Goal: Navigation & Orientation: Find specific page/section

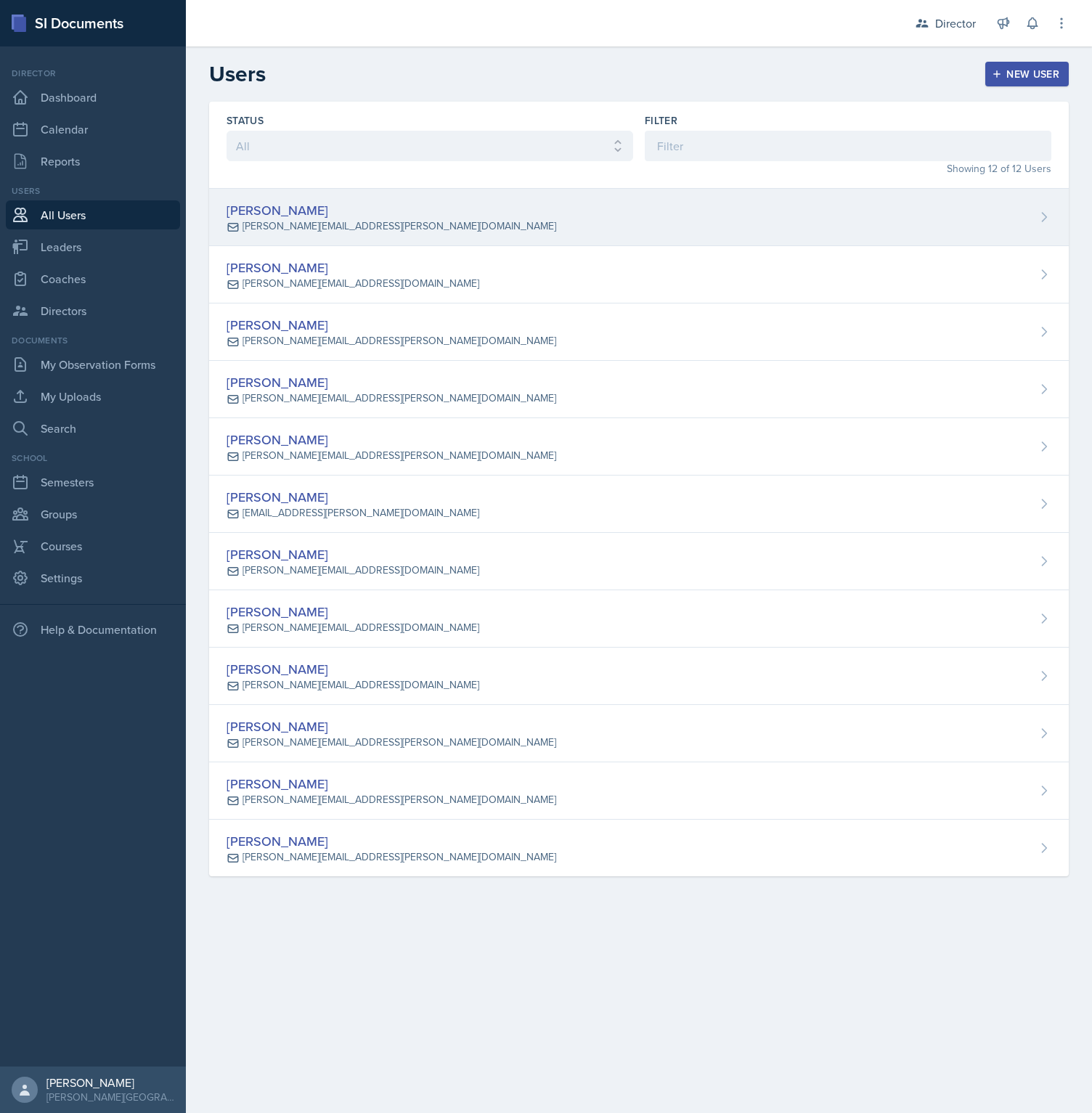
click at [298, 219] on div "[PERSON_NAME][EMAIL_ADDRESS][PERSON_NAME][DOMAIN_NAME]" at bounding box center [399, 226] width 314 height 15
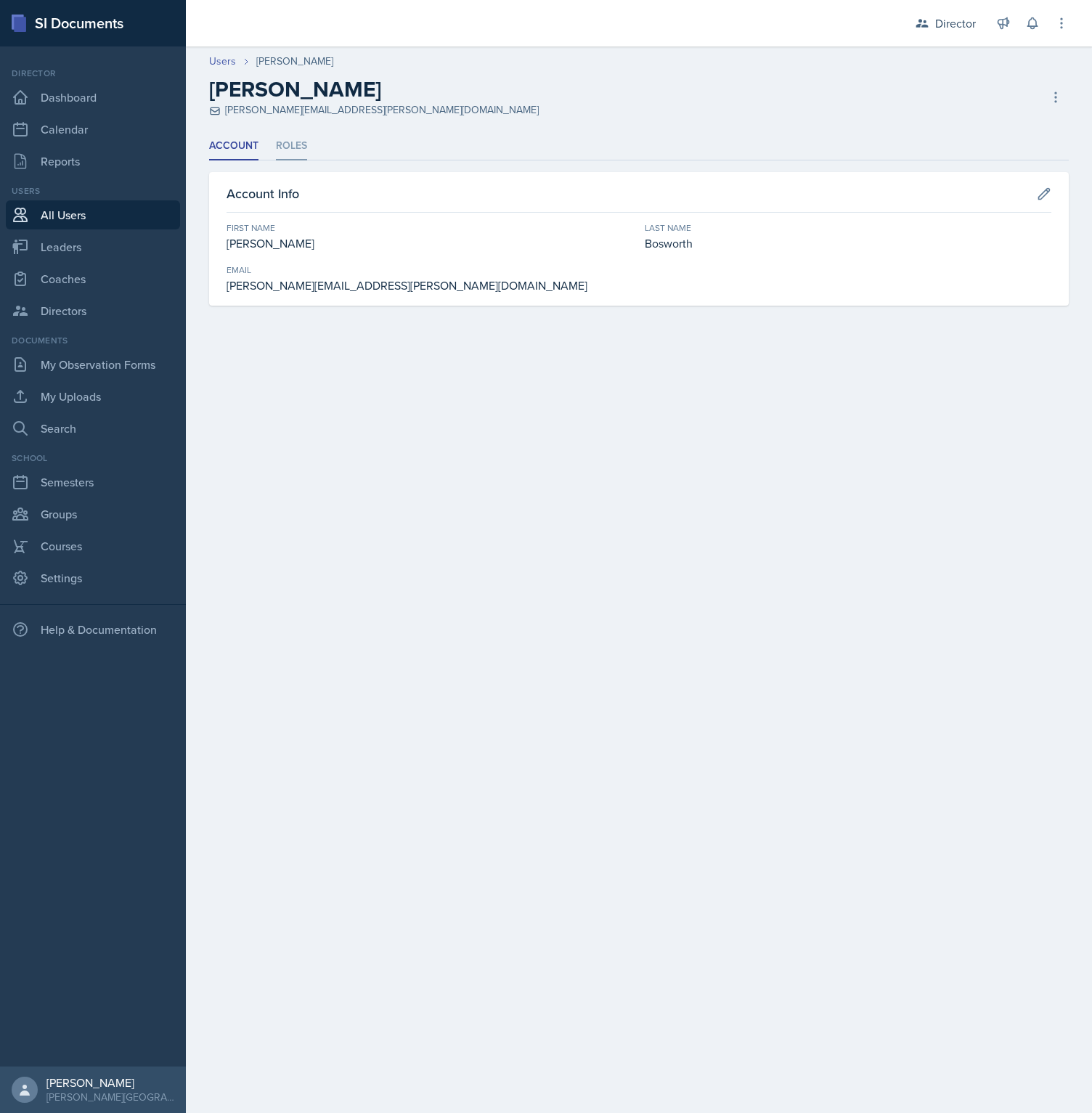
click at [294, 145] on li "Roles" at bounding box center [290, 146] width 31 height 28
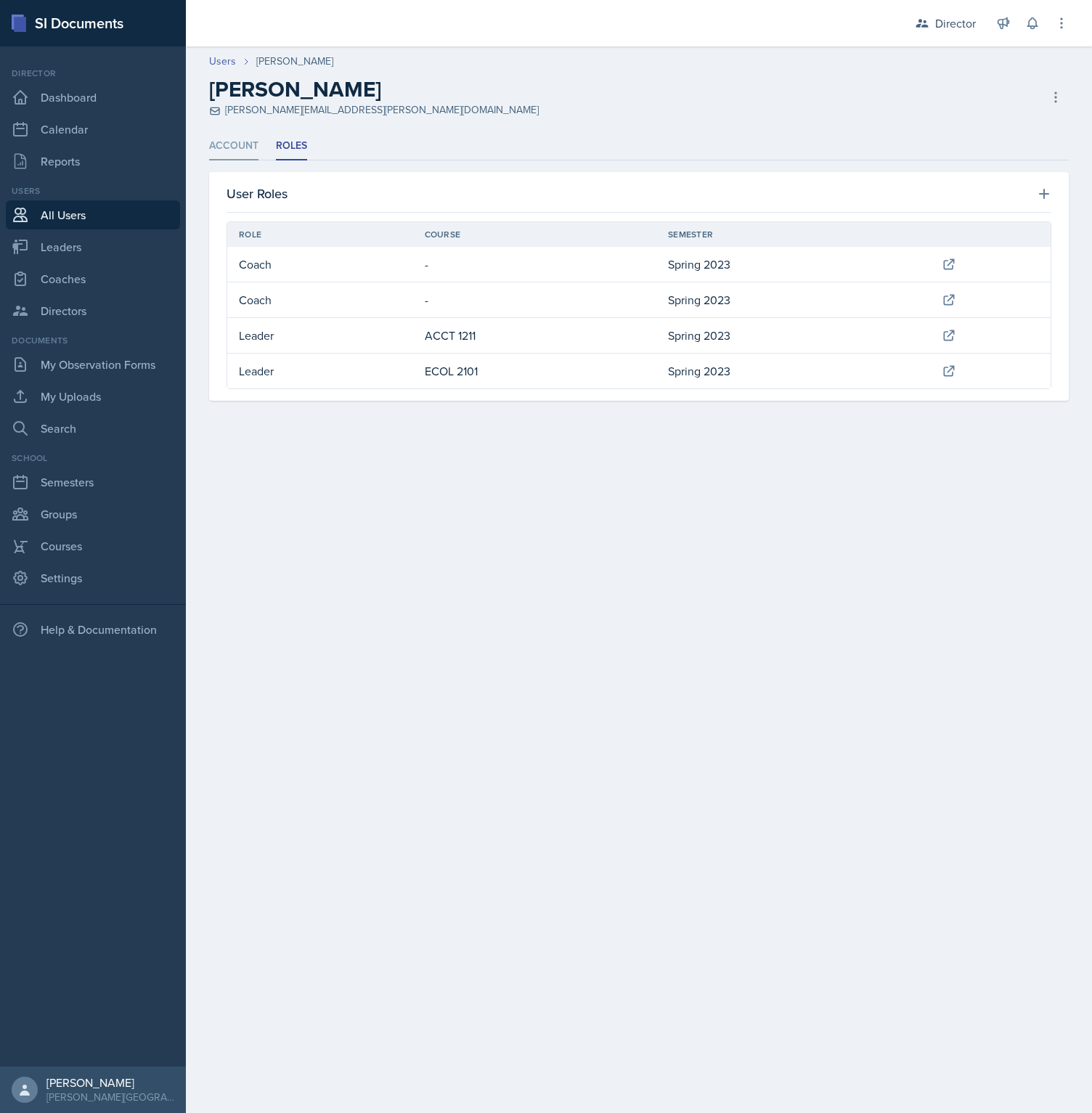
click at [246, 148] on li "Account" at bounding box center [234, 146] width 49 height 28
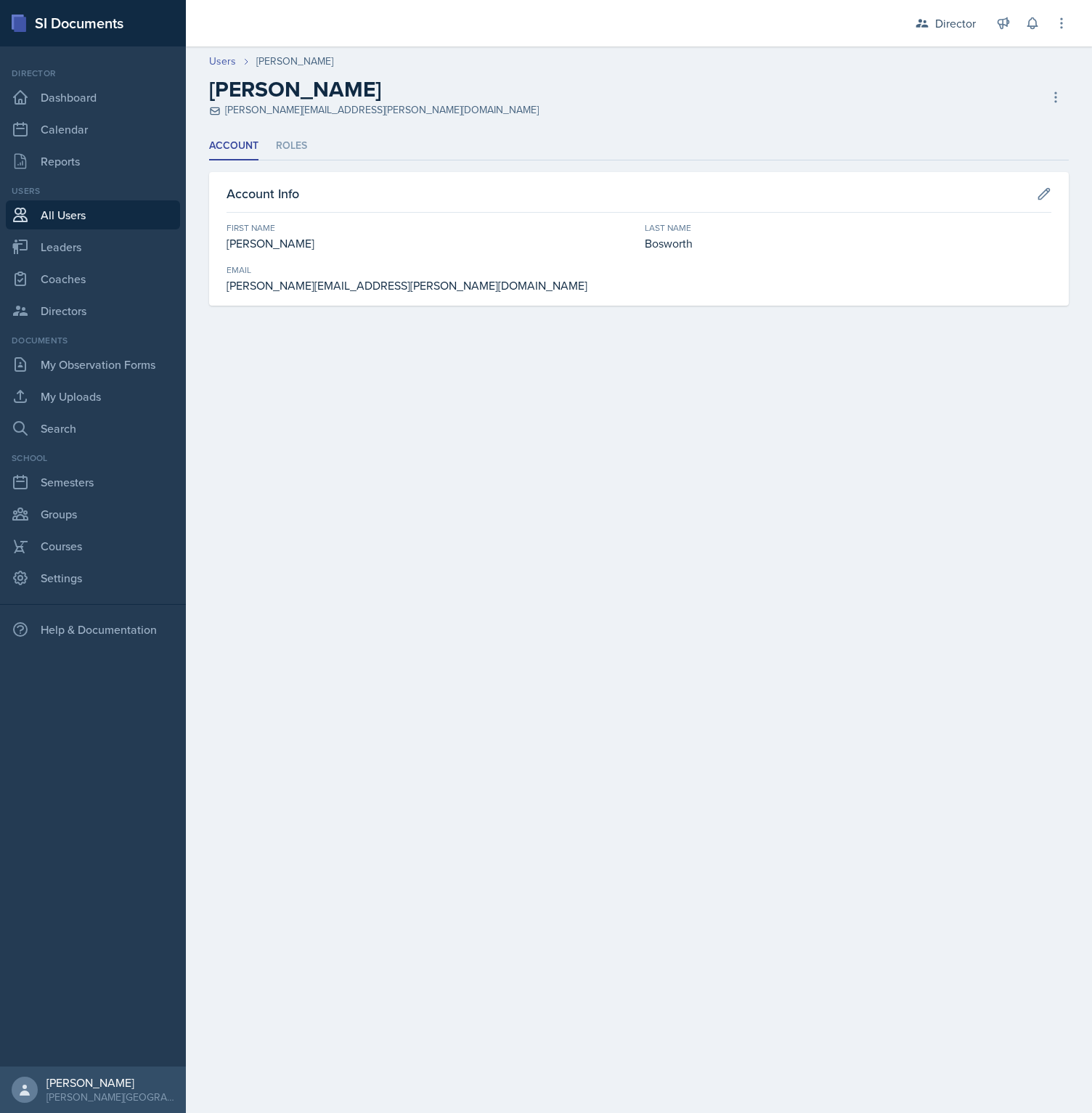
click at [986, 30] on div "Director Director Coach Humanities / Spring 2023 Leader CSCI 1302 / Spring 2023" at bounding box center [945, 24] width 102 height 26
click at [969, 30] on div "Director" at bounding box center [954, 23] width 41 height 17
drag, startPoint x: 944, startPoint y: 138, endPoint x: 930, endPoint y: 139, distance: 14.0
click at [944, 138] on div "CSCI 1302 / Spring 2023" at bounding box center [926, 143] width 93 height 15
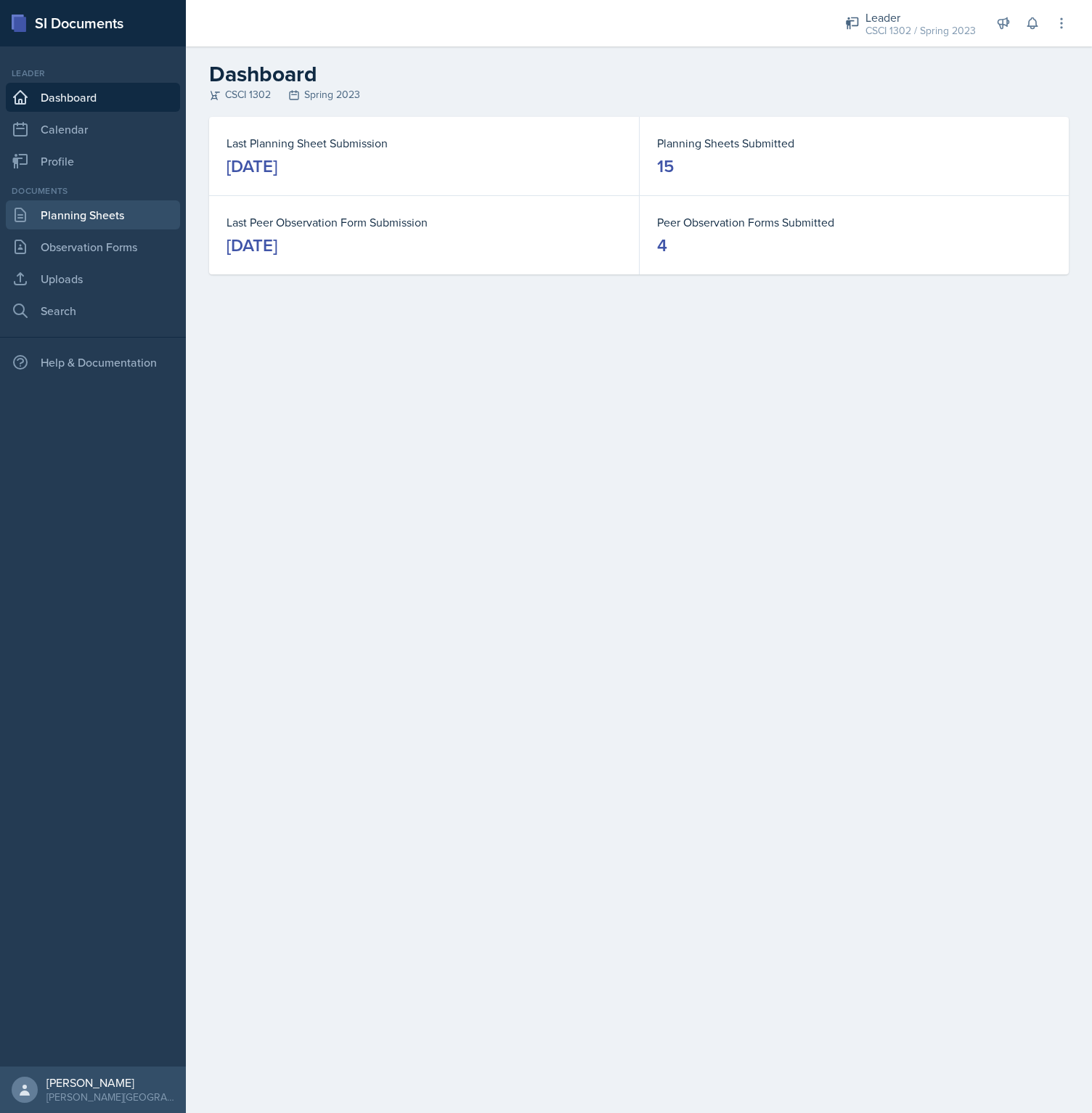
click at [125, 208] on link "Planning Sheets" at bounding box center [92, 214] width 174 height 29
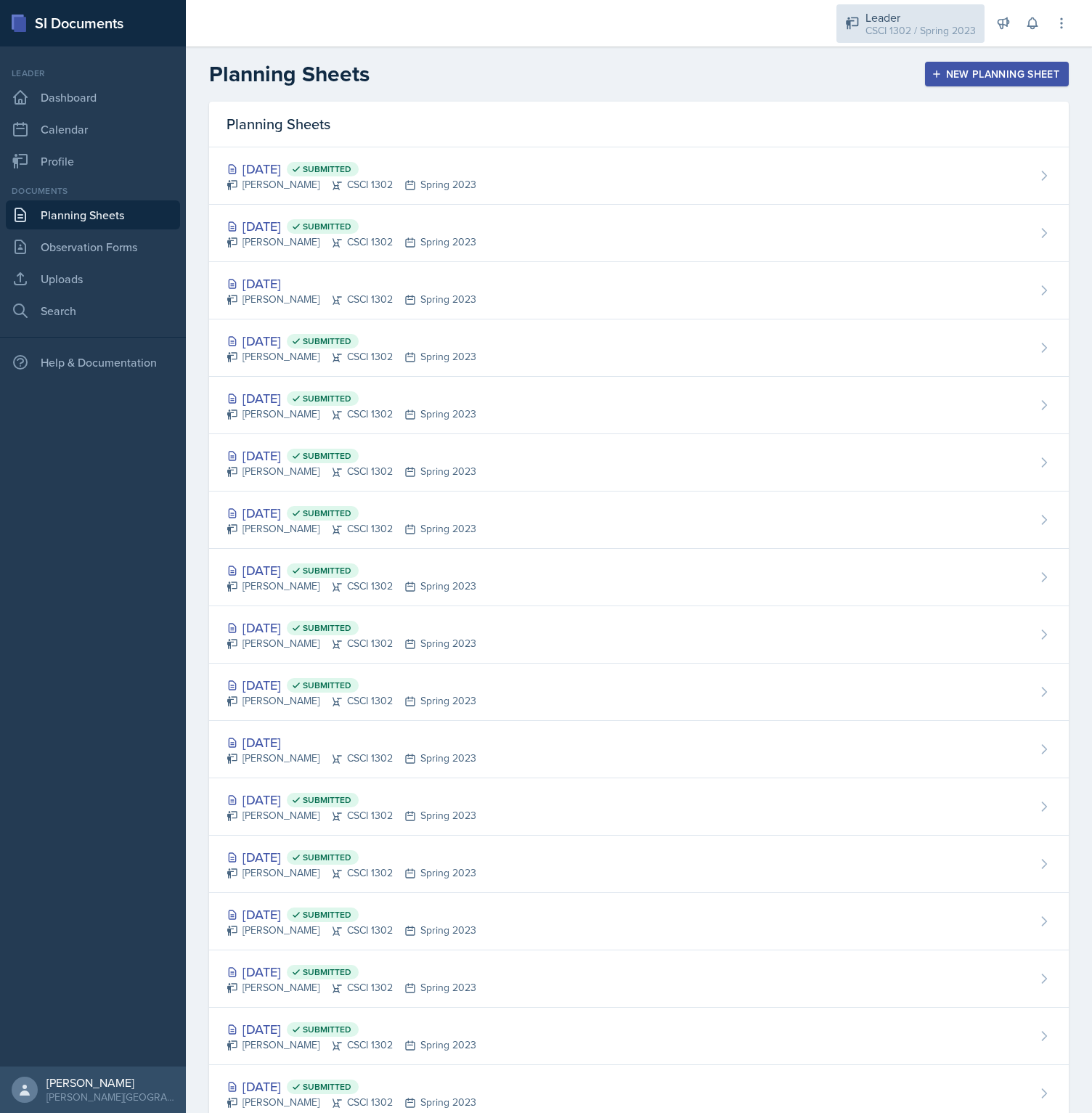
click at [885, 26] on div "CSCI 1302 / Spring 2023" at bounding box center [920, 31] width 110 height 15
click at [884, 69] on div "Director" at bounding box center [900, 66] width 41 height 17
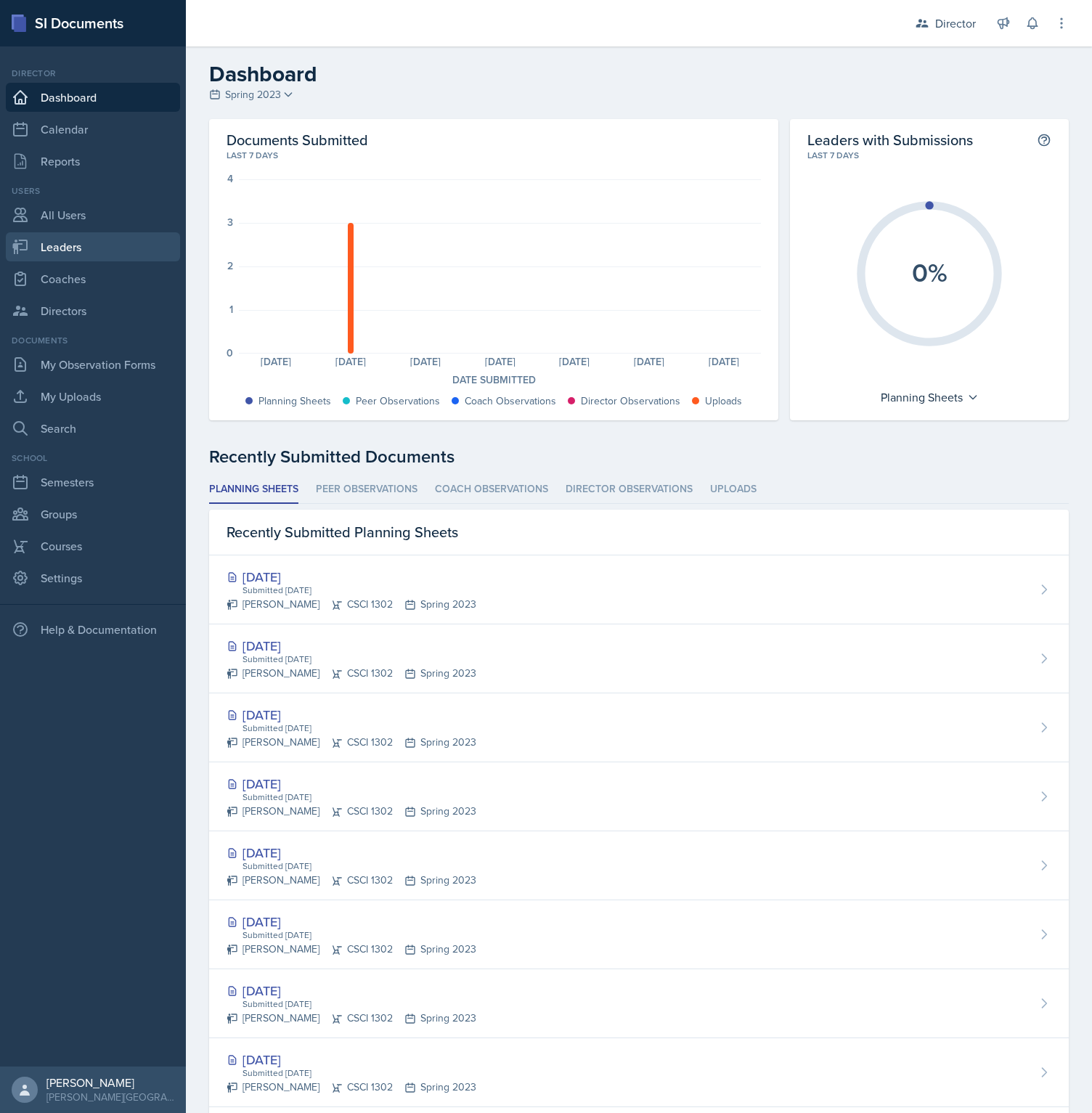
click at [87, 247] on link "Leaders" at bounding box center [92, 246] width 174 height 29
select select "84c9604b-59c1-449c-a1f2-e1c2fece5547"
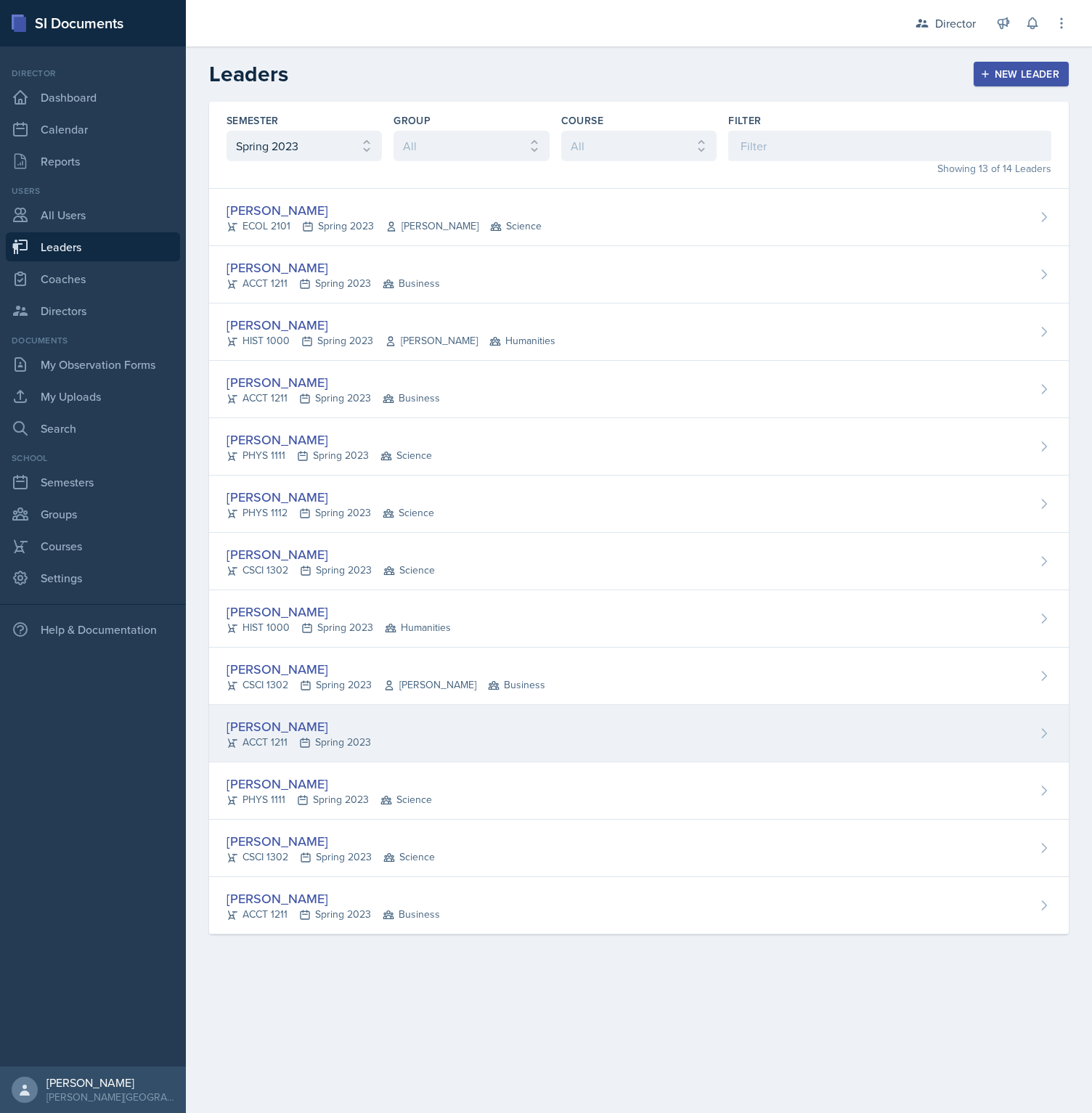
click at [290, 732] on div "[PERSON_NAME]" at bounding box center [298, 726] width 144 height 20
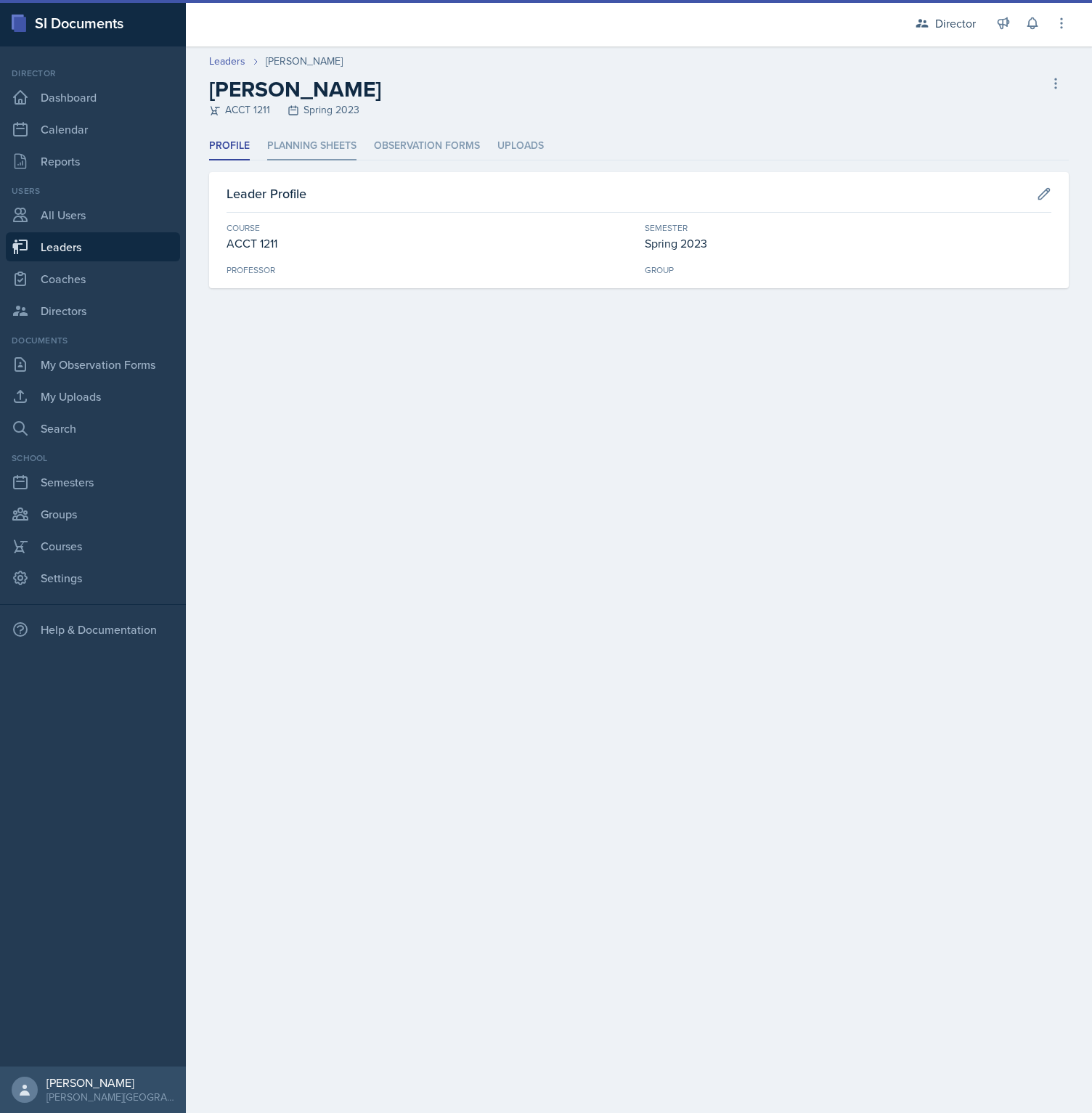
click at [282, 135] on li "Planning Sheets" at bounding box center [311, 146] width 90 height 28
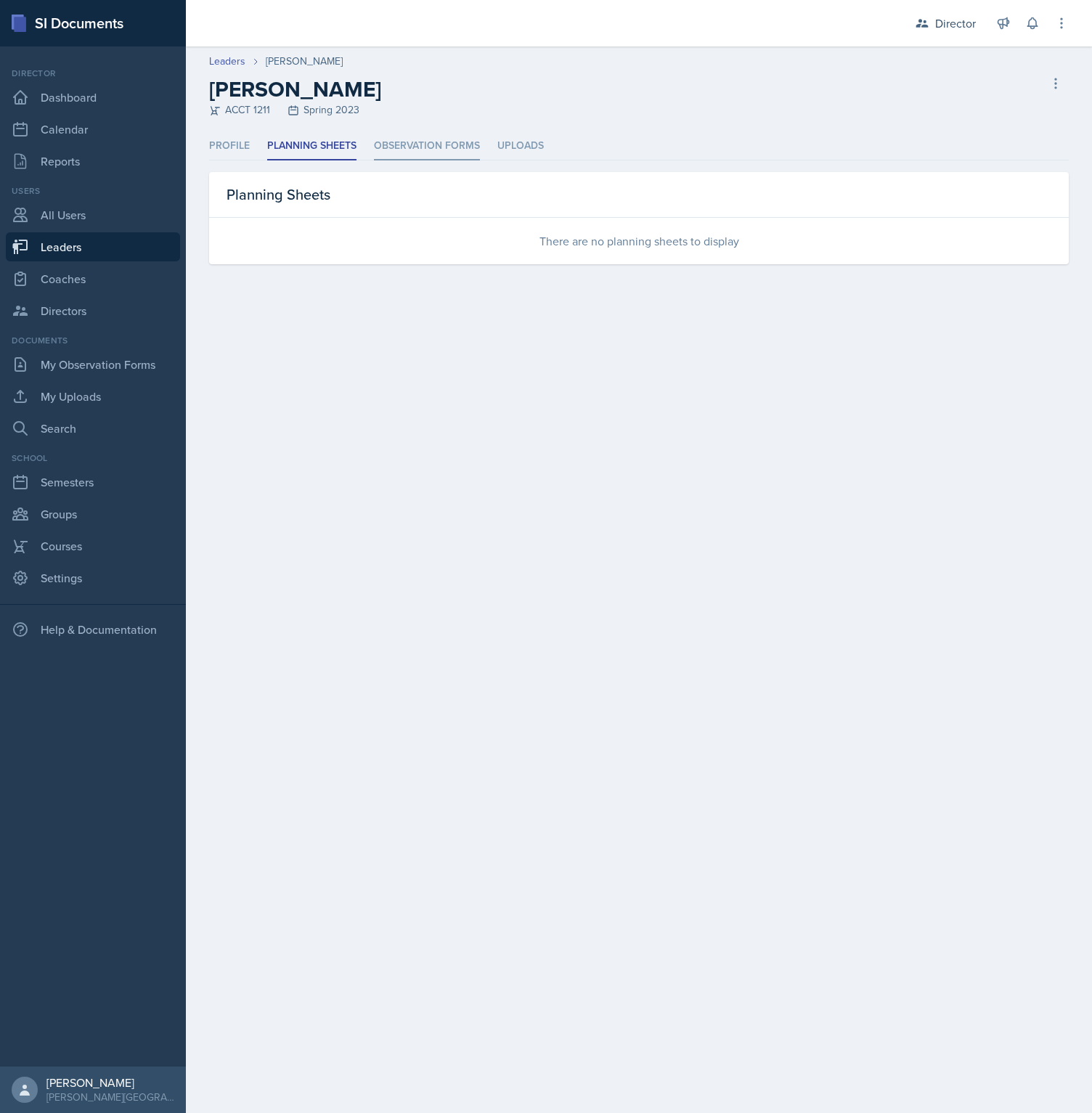
click at [399, 152] on li "Observation Forms" at bounding box center [426, 146] width 106 height 28
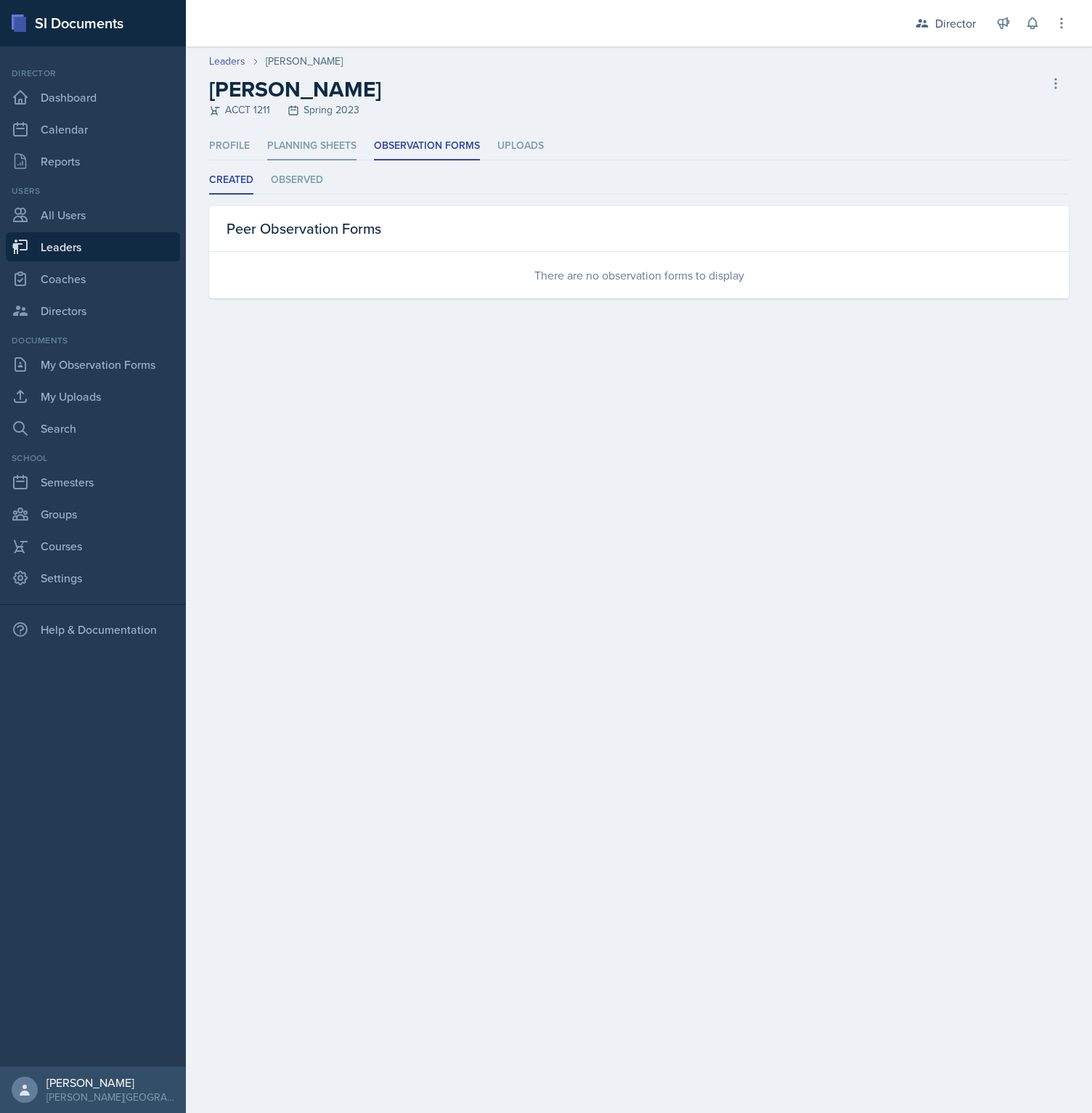
click at [304, 148] on li "Planning Sheets" at bounding box center [311, 146] width 90 height 28
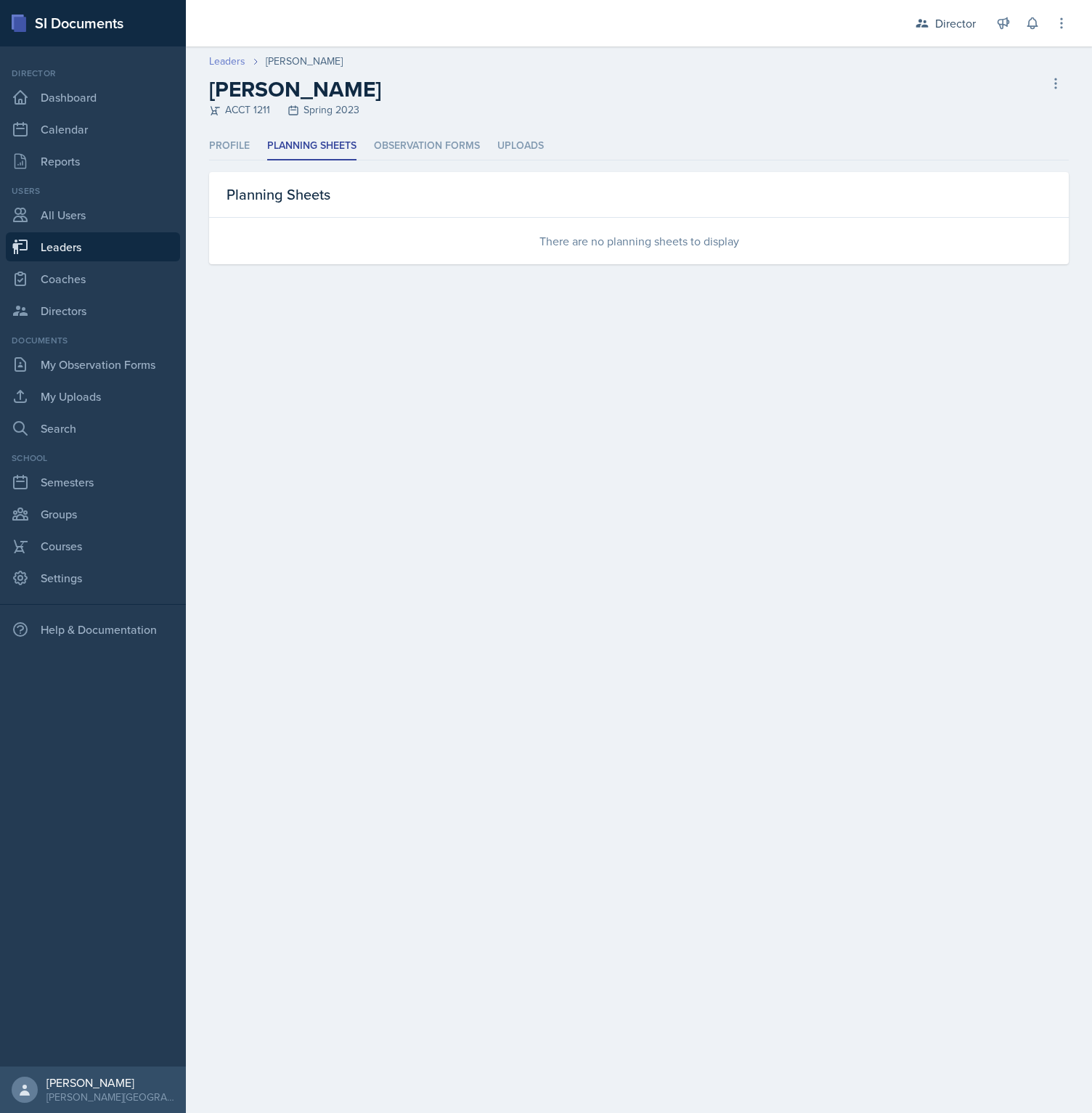
click at [233, 64] on link "Leaders" at bounding box center [227, 61] width 36 height 15
select select "84c9604b-59c1-449c-a1f2-e1c2fece5547"
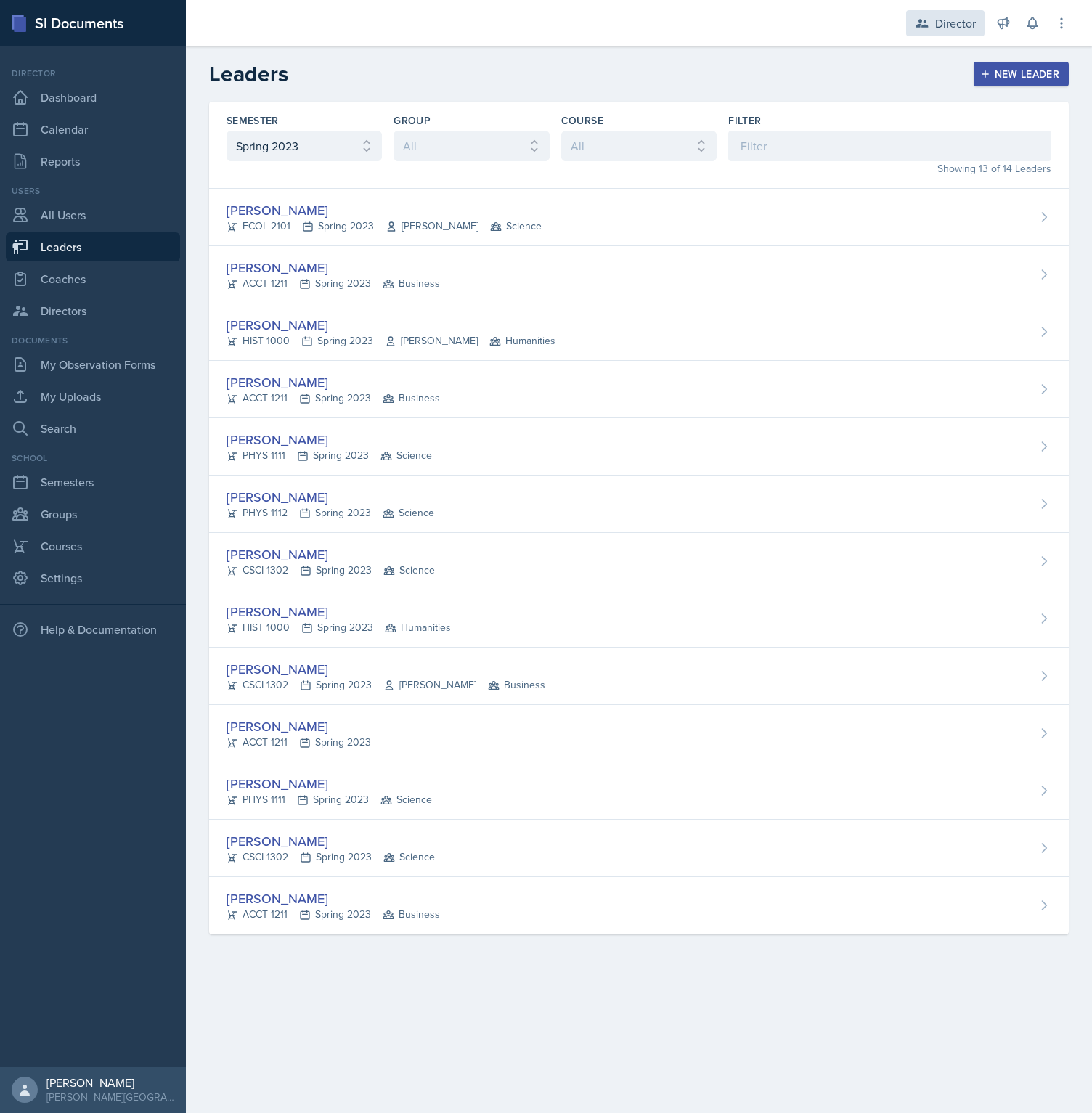
click at [922, 25] on icon at bounding box center [921, 23] width 14 height 14
drag, startPoint x: 747, startPoint y: 211, endPoint x: 717, endPoint y: 208, distance: 30.1
click at [746, 210] on div "[PERSON_NAME] ECOL 2101 Spring 2023 [PERSON_NAME] Science" at bounding box center [638, 217] width 859 height 58
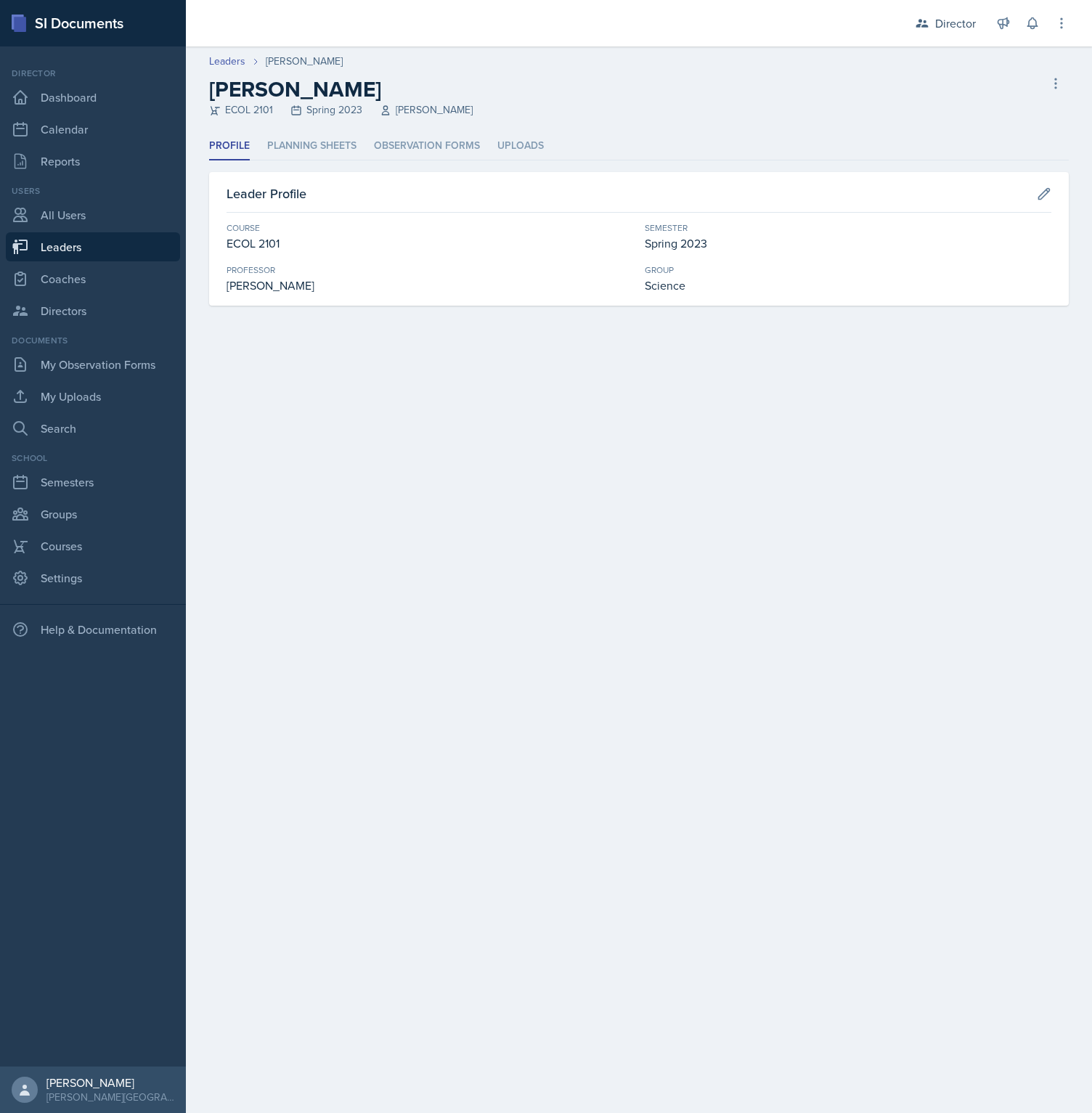
select select "84c9604b-59c1-449c-a1f2-e1c2fece5547"
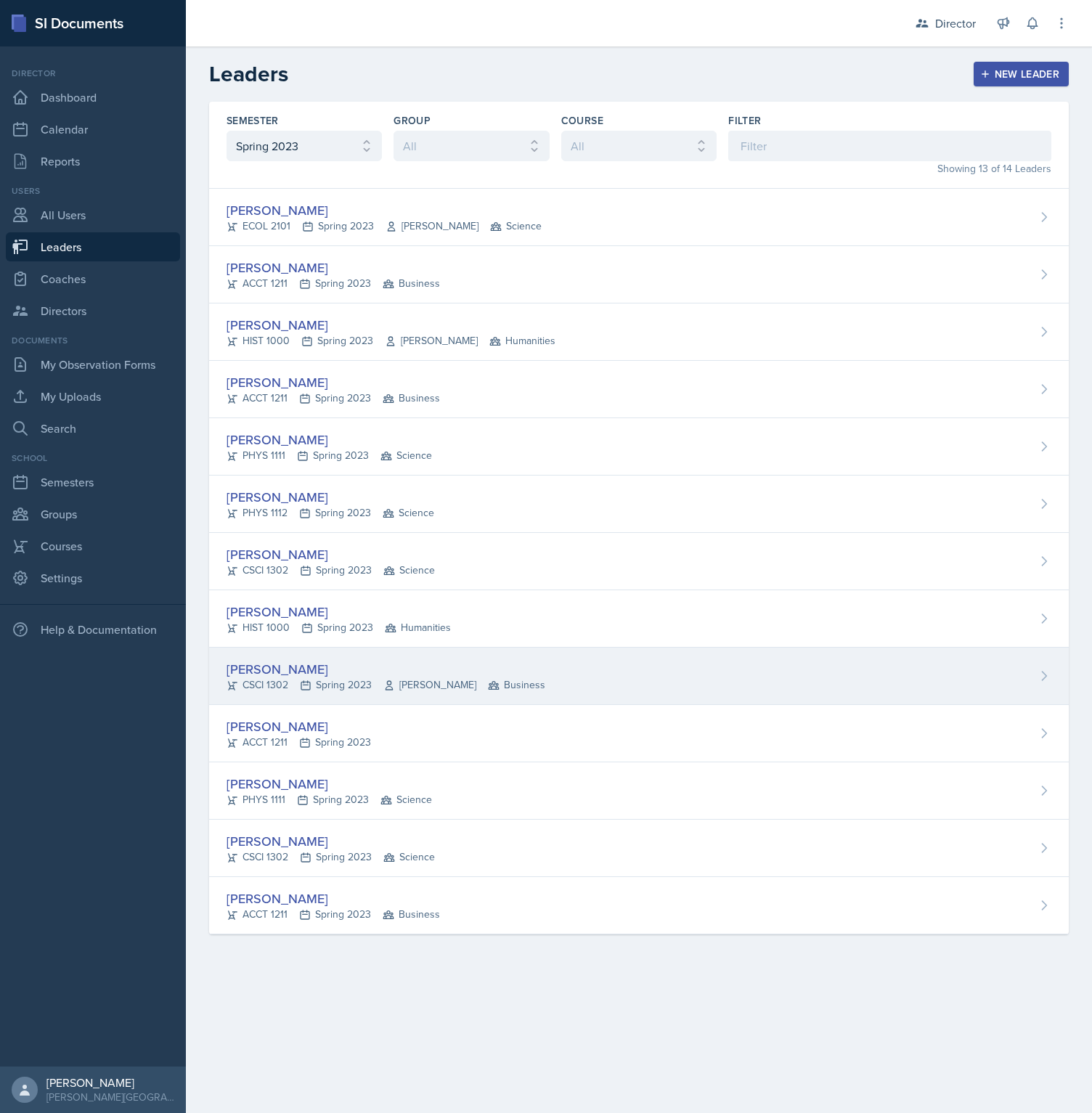
click at [307, 684] on icon at bounding box center [306, 685] width 11 height 11
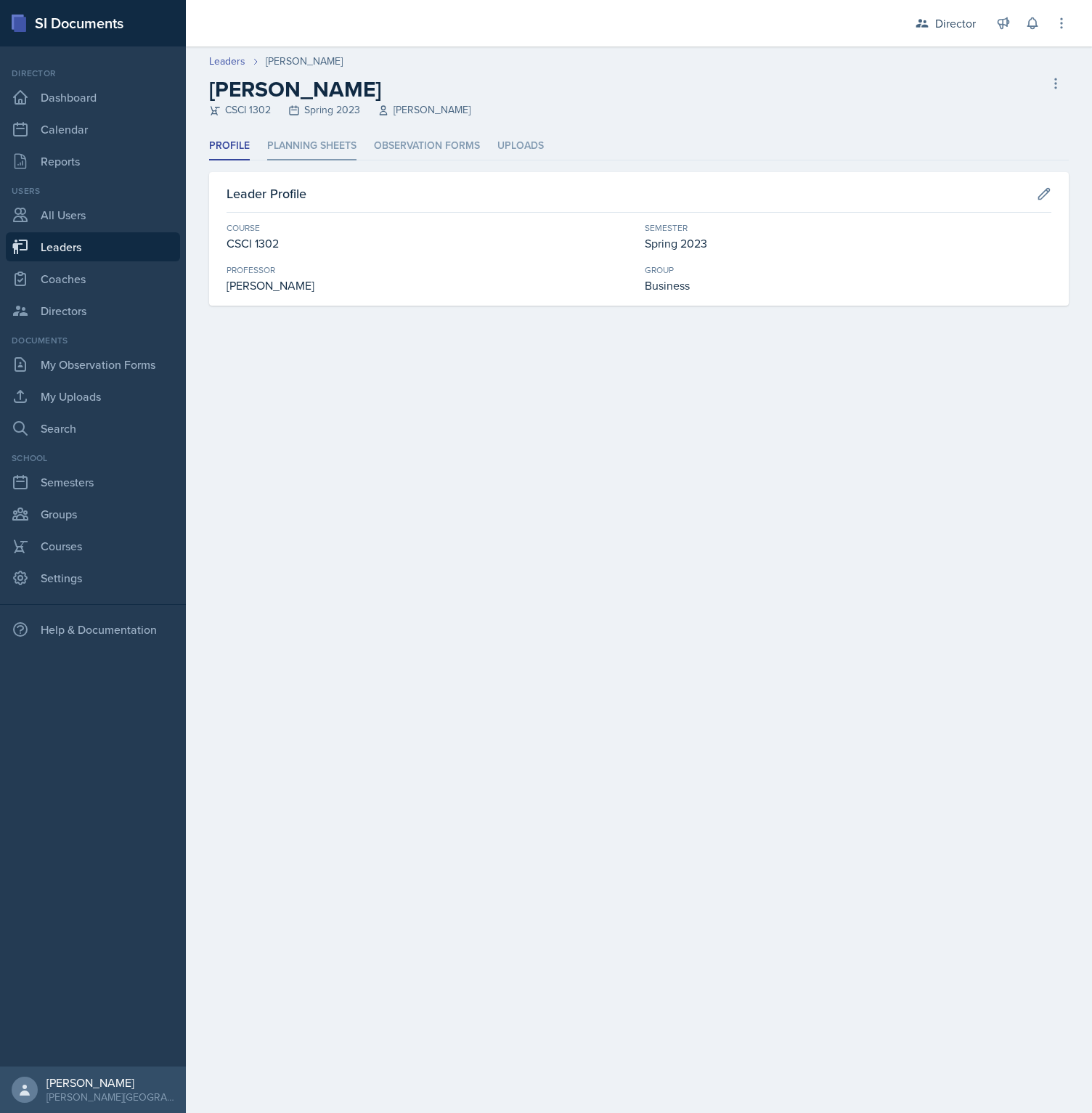
click at [270, 152] on li "Planning Sheets" at bounding box center [311, 146] width 90 height 28
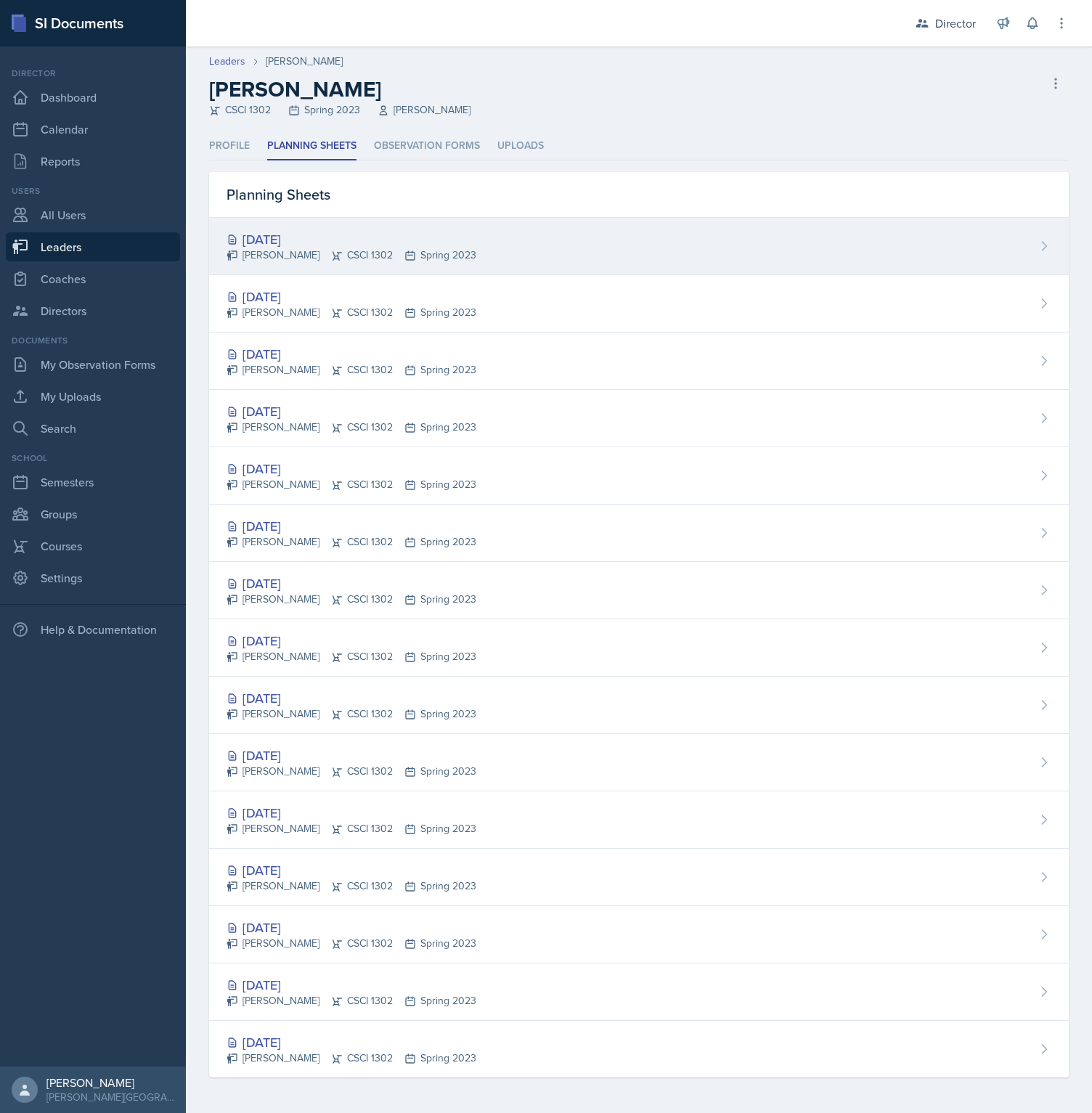
click at [302, 241] on div "[DATE]" at bounding box center [351, 239] width 250 height 20
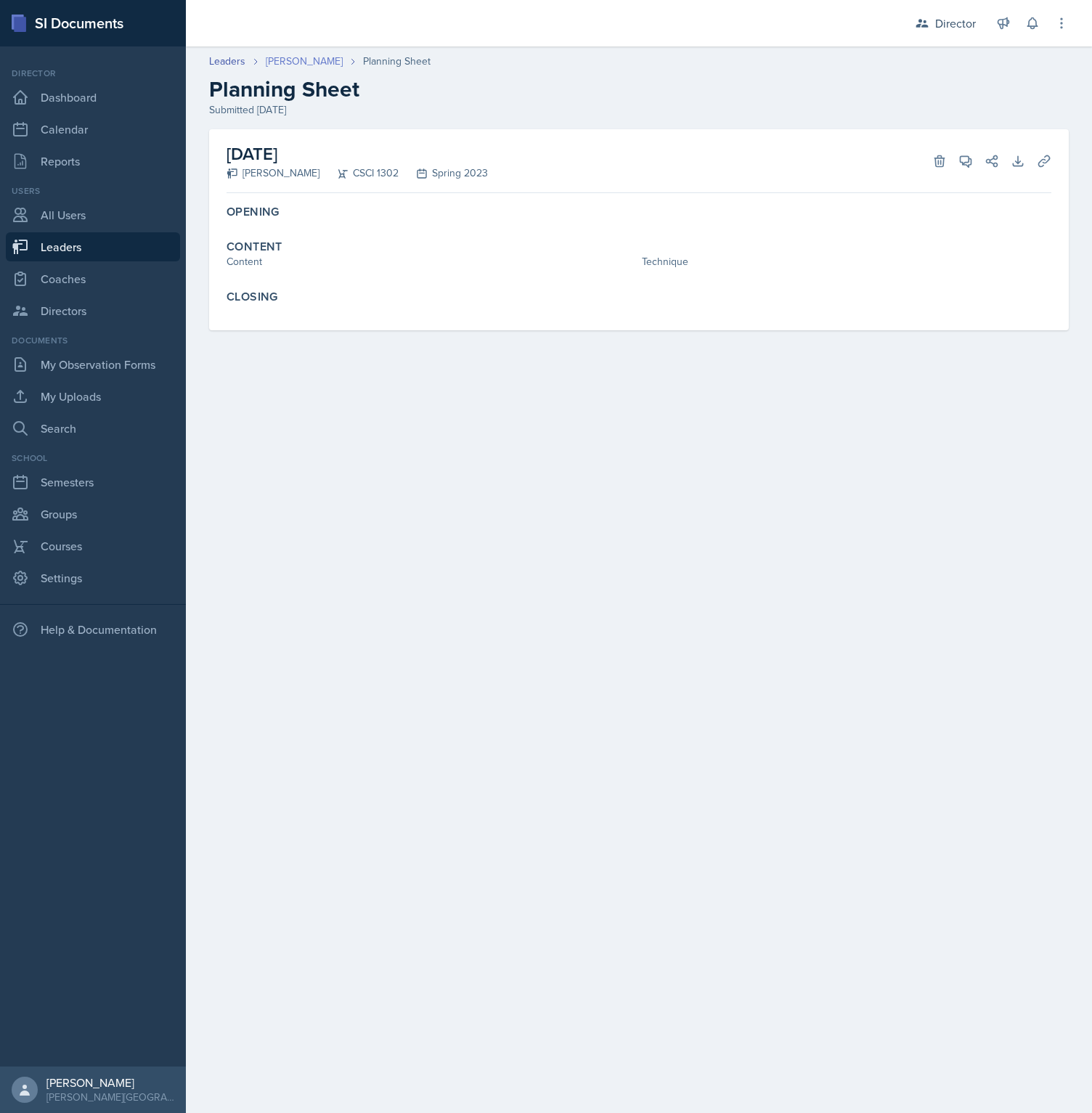
click at [283, 60] on link "[PERSON_NAME]" at bounding box center [305, 61] width 77 height 15
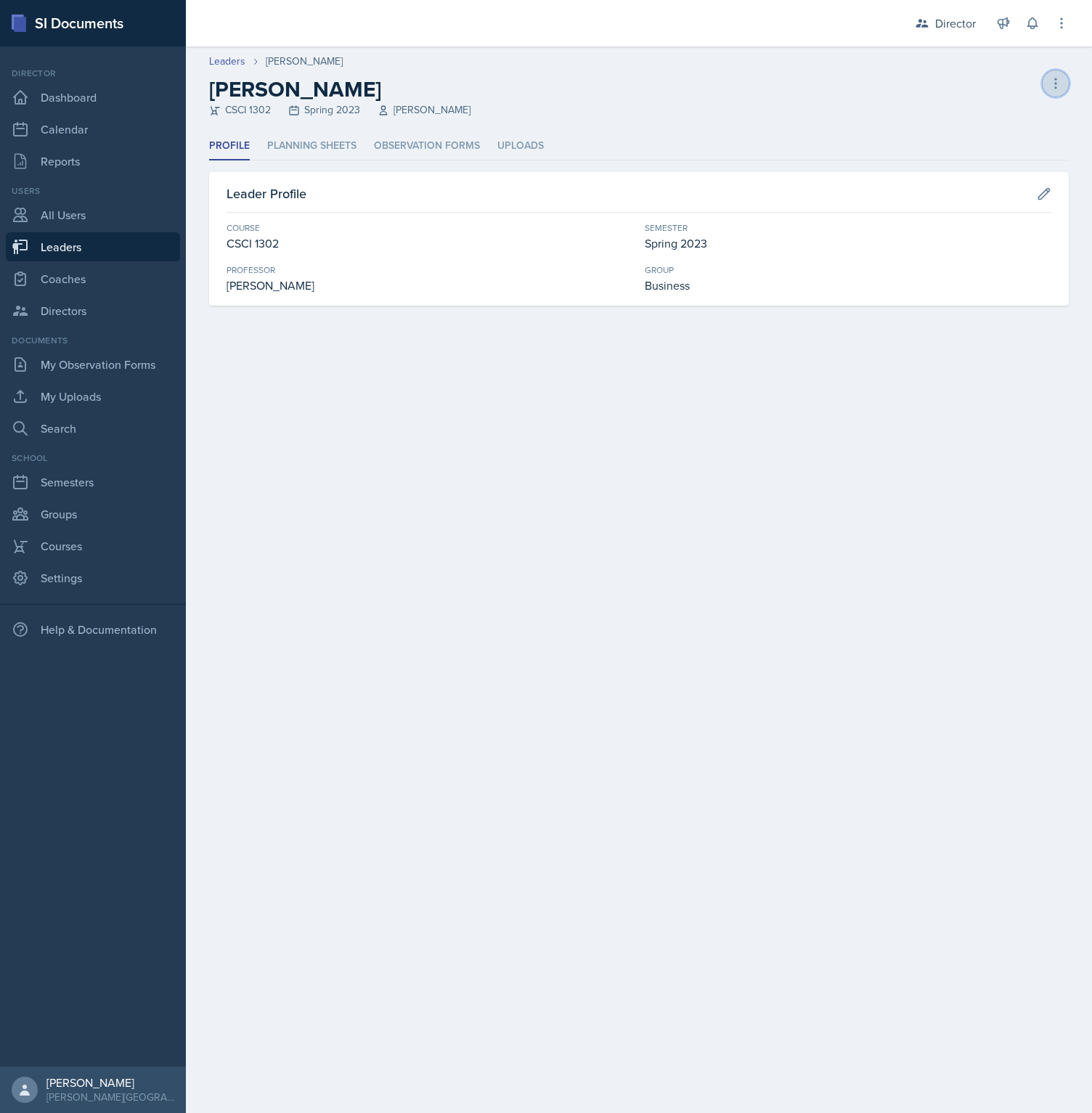
click at [1058, 84] on icon at bounding box center [1054, 83] width 14 height 14
drag, startPoint x: 708, startPoint y: 91, endPoint x: 687, endPoint y: 88, distance: 21.2
click at [700, 90] on div "[PERSON_NAME] CSCI 1302 Spring 2023 [PERSON_NAME] Delete Leader" at bounding box center [638, 97] width 859 height 42
click at [508, 147] on li "Uploads" at bounding box center [520, 146] width 46 height 28
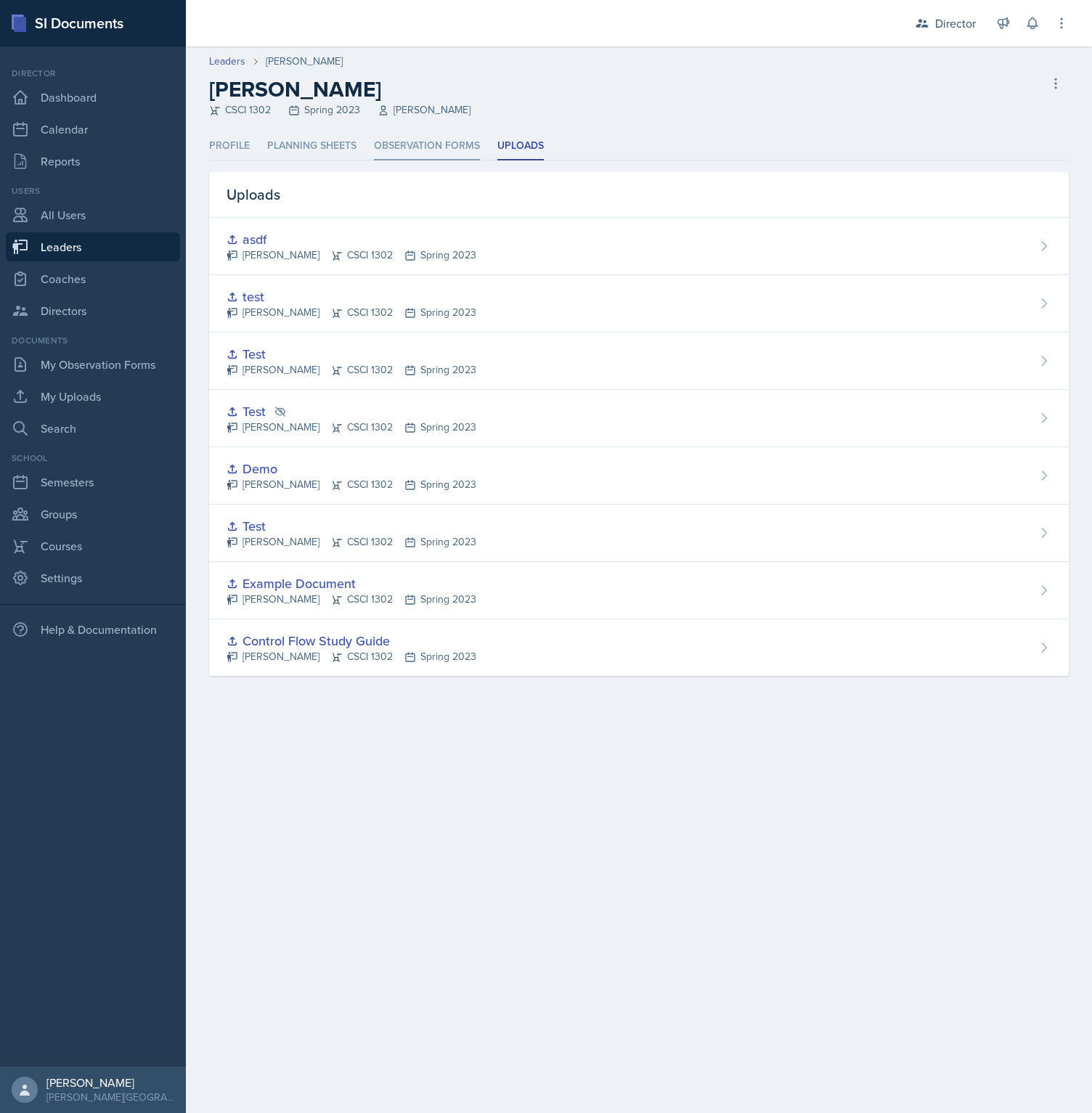
click at [379, 137] on li "Observation Forms" at bounding box center [426, 146] width 106 height 28
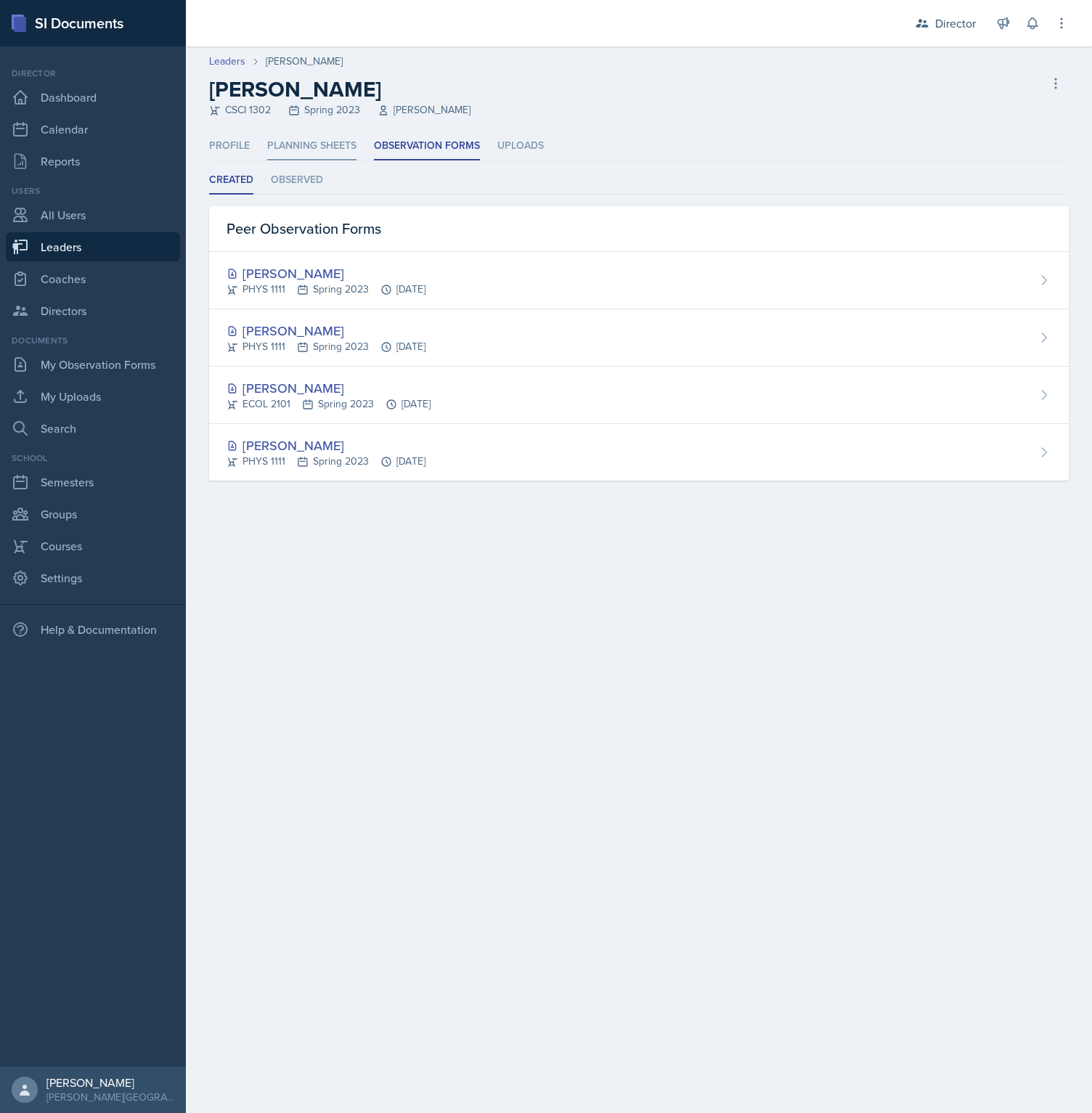
click at [290, 148] on li "Planning Sheets" at bounding box center [311, 146] width 90 height 28
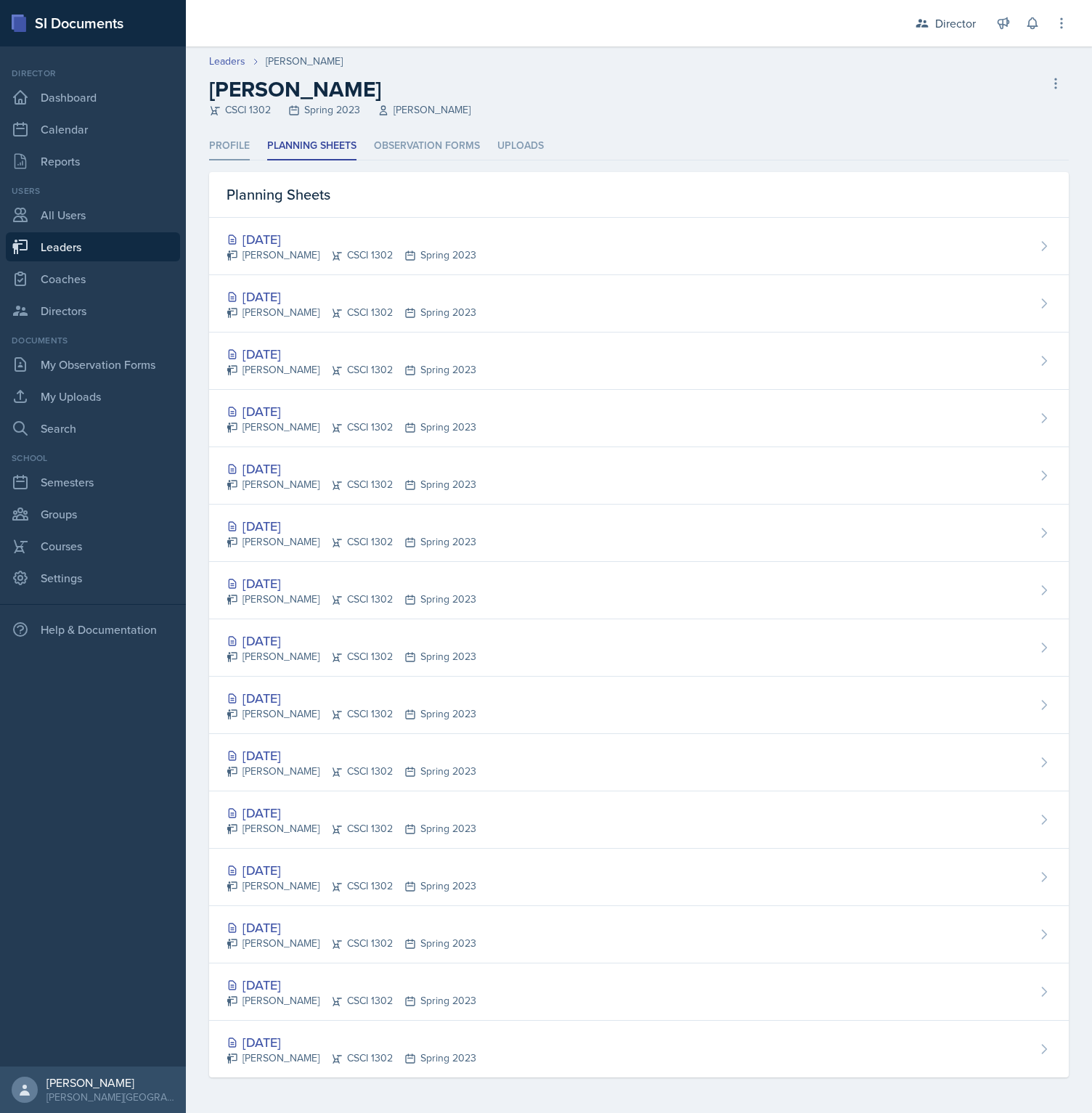
click at [241, 150] on li "Profile" at bounding box center [229, 146] width 41 height 28
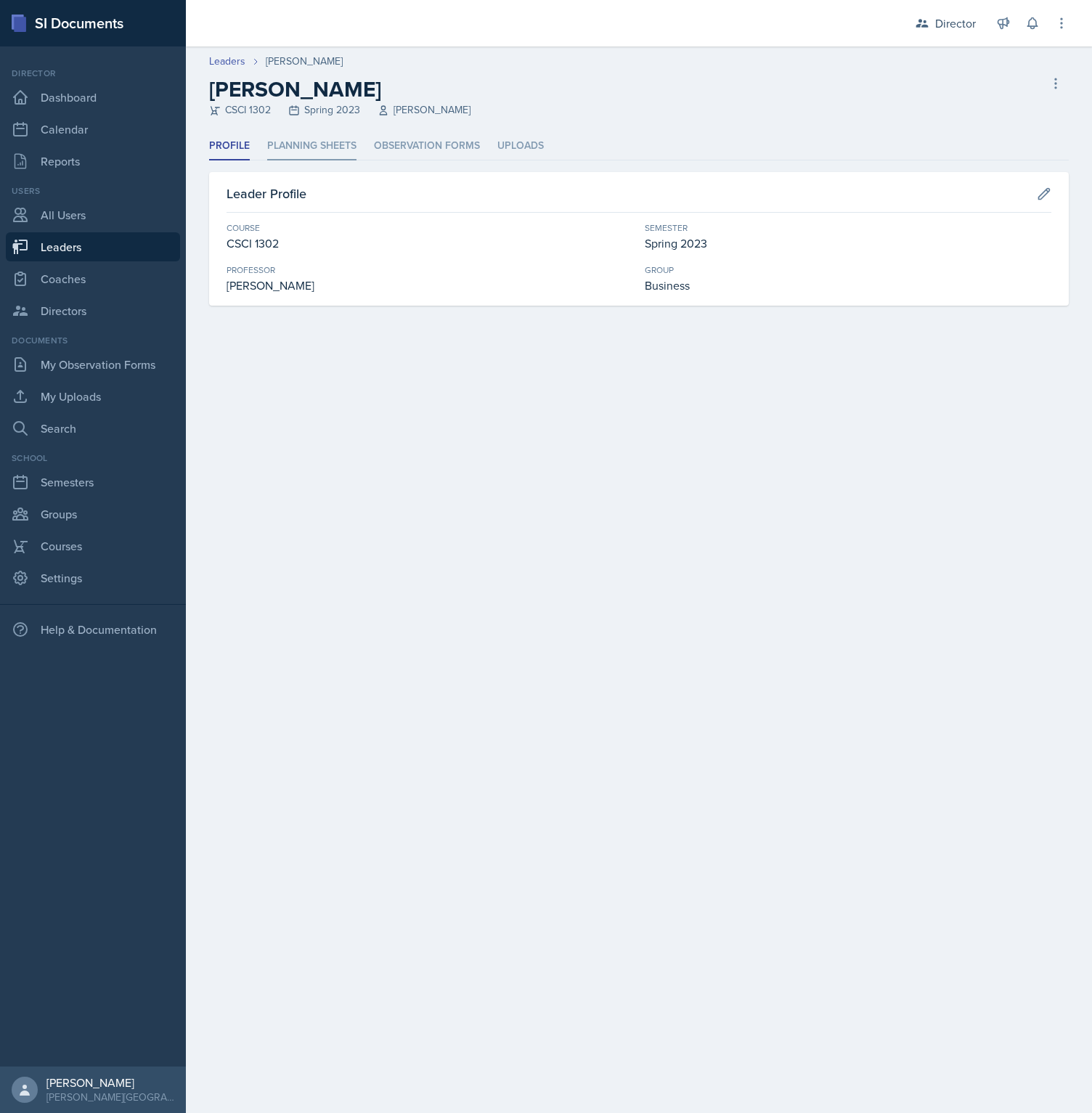
click at [321, 158] on li "Planning Sheets" at bounding box center [311, 146] width 90 height 28
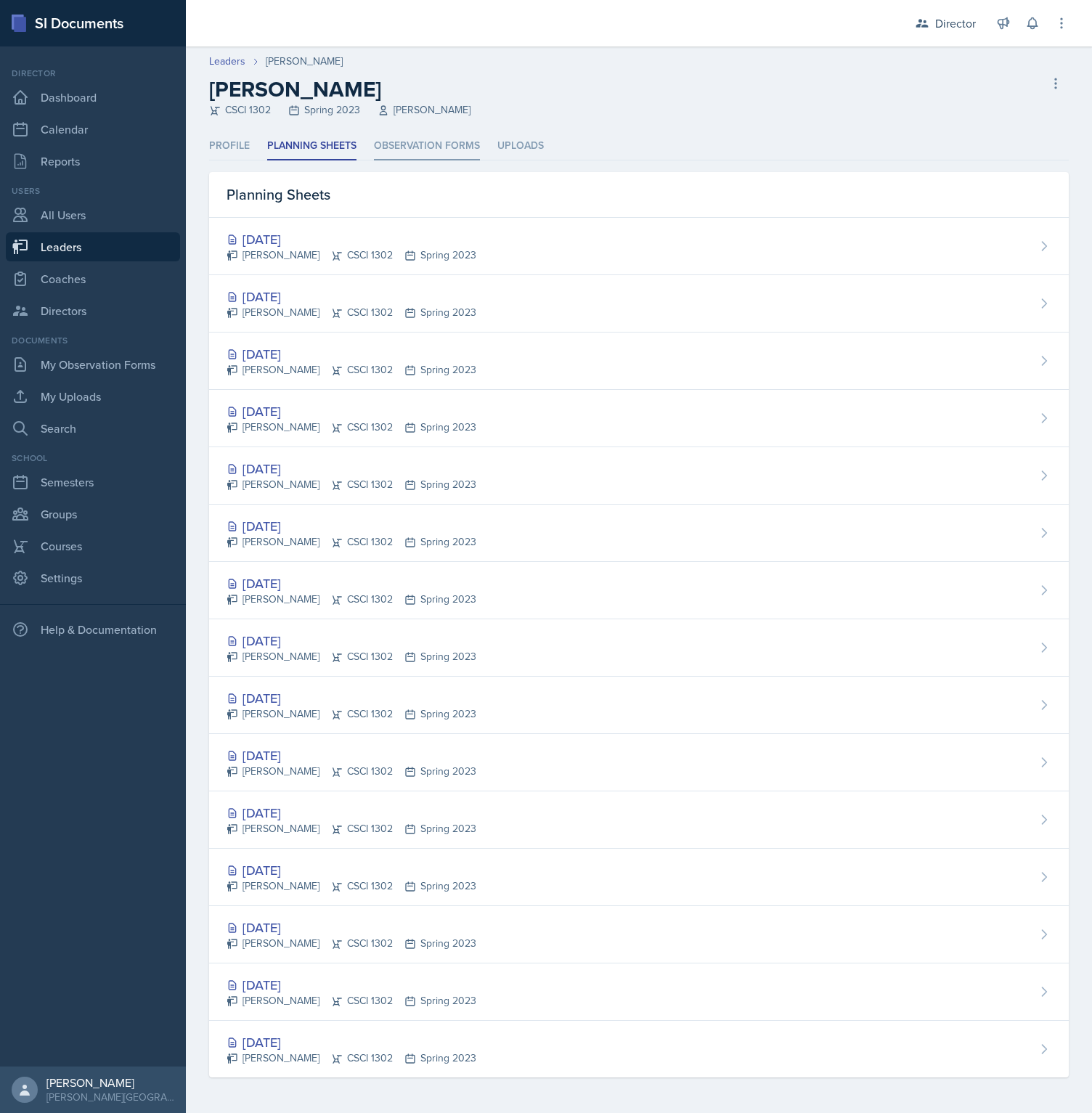
click at [427, 158] on li "Observation Forms" at bounding box center [426, 146] width 106 height 28
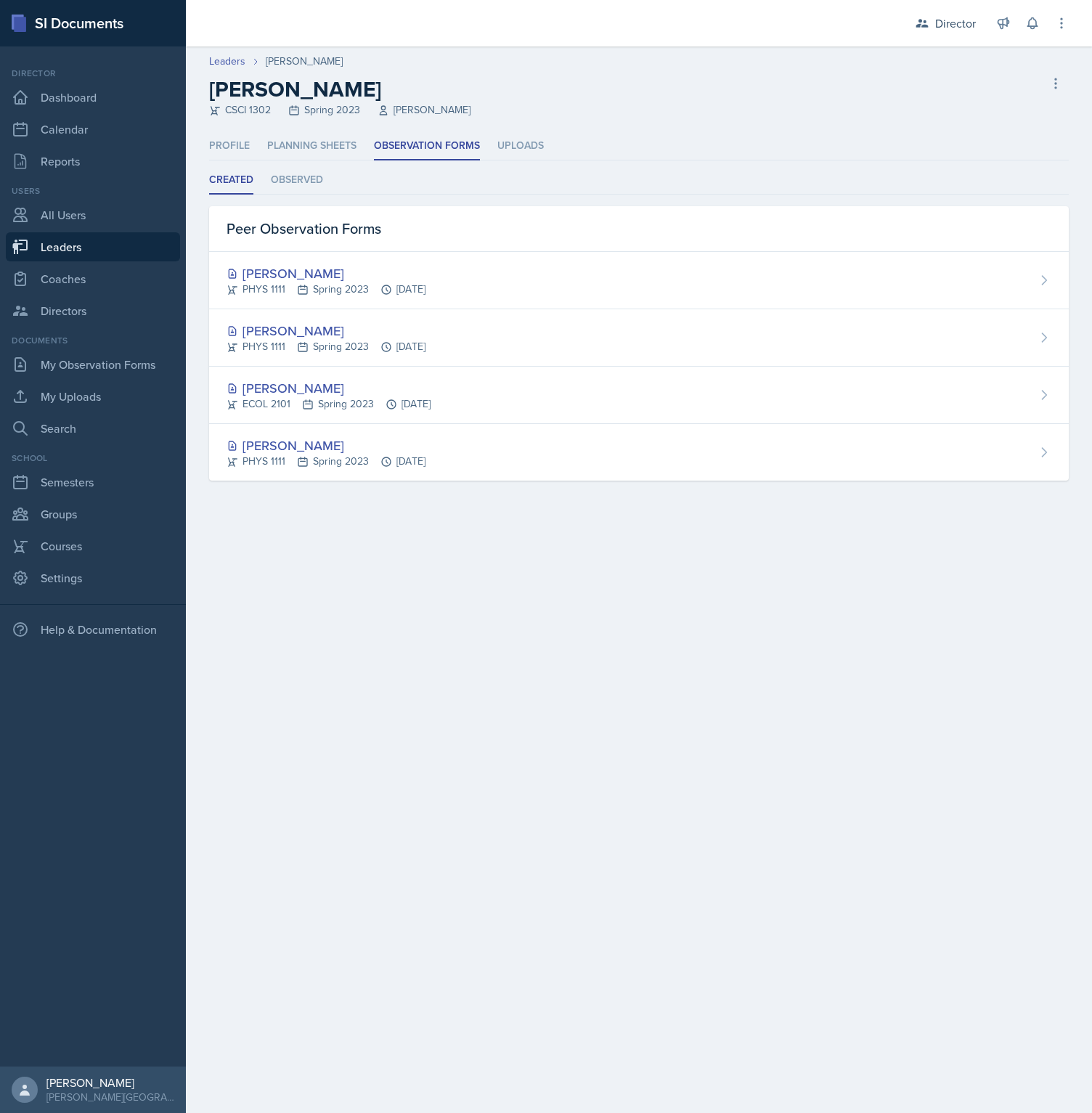
click at [554, 156] on ul "Profile Planning Sheets Observation Forms Uploads" at bounding box center [638, 146] width 859 height 28
click at [506, 154] on li "Uploads" at bounding box center [520, 146] width 46 height 28
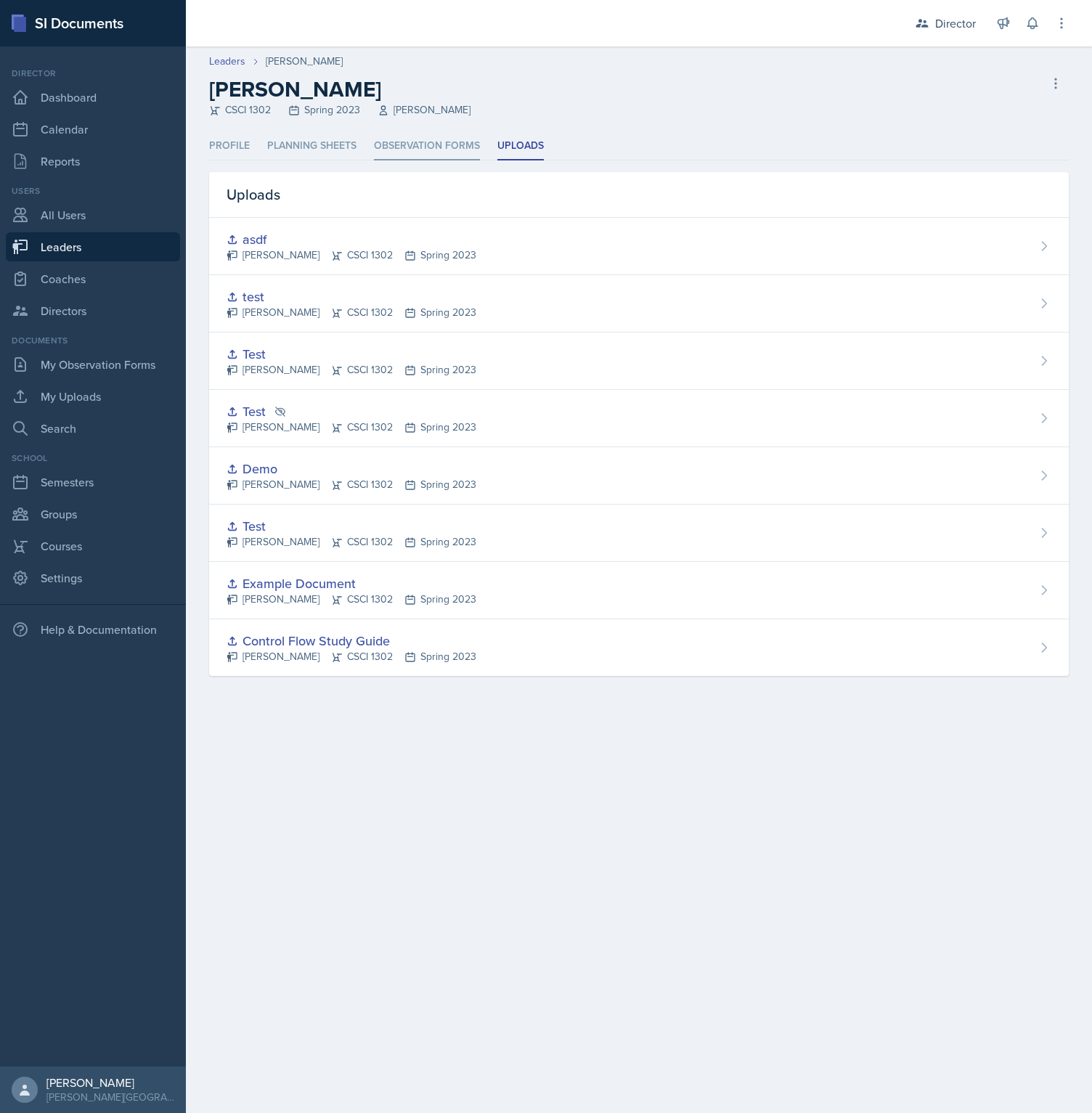
drag, startPoint x: 429, startPoint y: 151, endPoint x: 420, endPoint y: 150, distance: 9.1
click at [427, 151] on li "Observation Forms" at bounding box center [426, 146] width 106 height 28
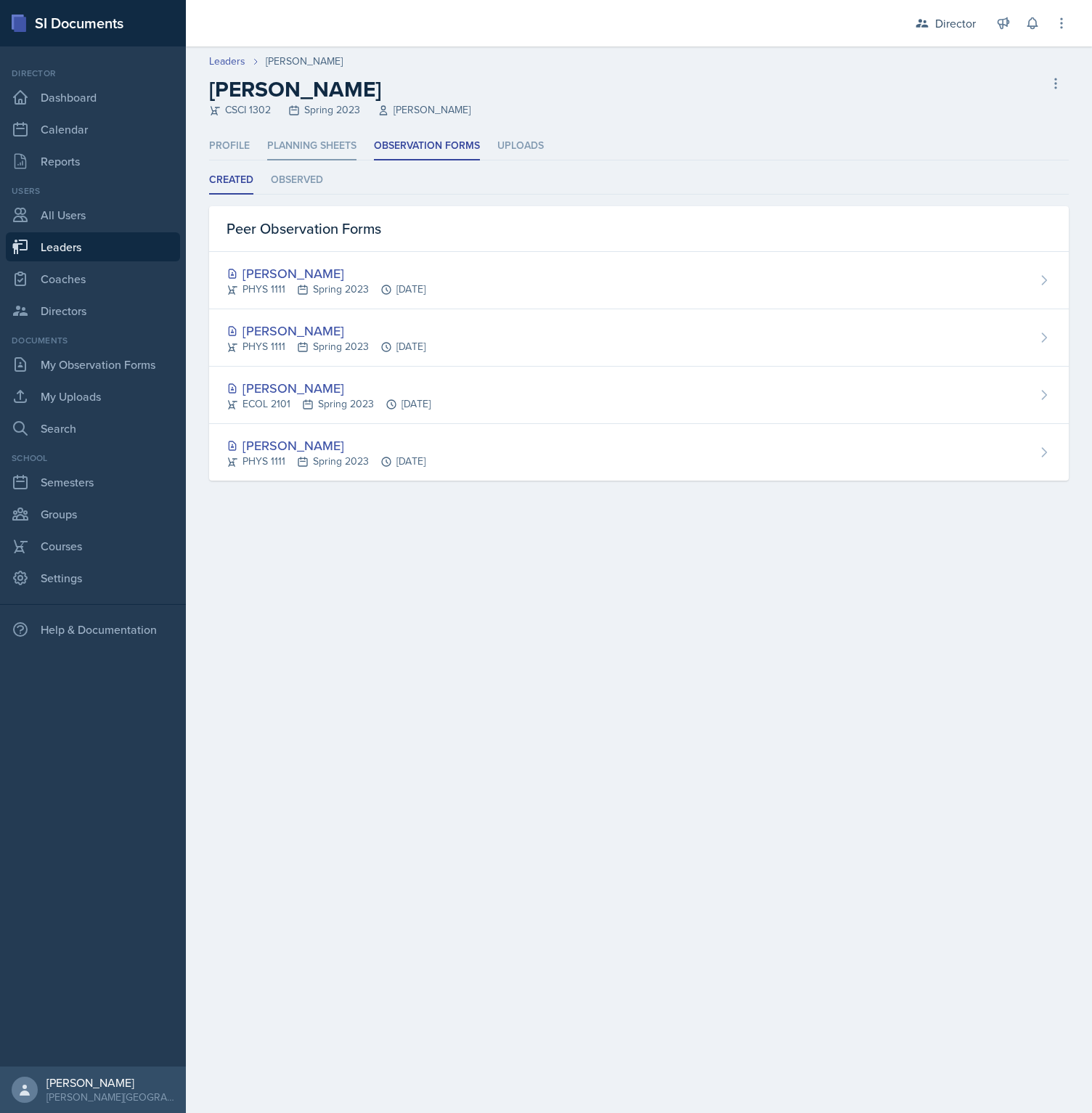
click at [301, 148] on li "Planning Sheets" at bounding box center [311, 146] width 90 height 28
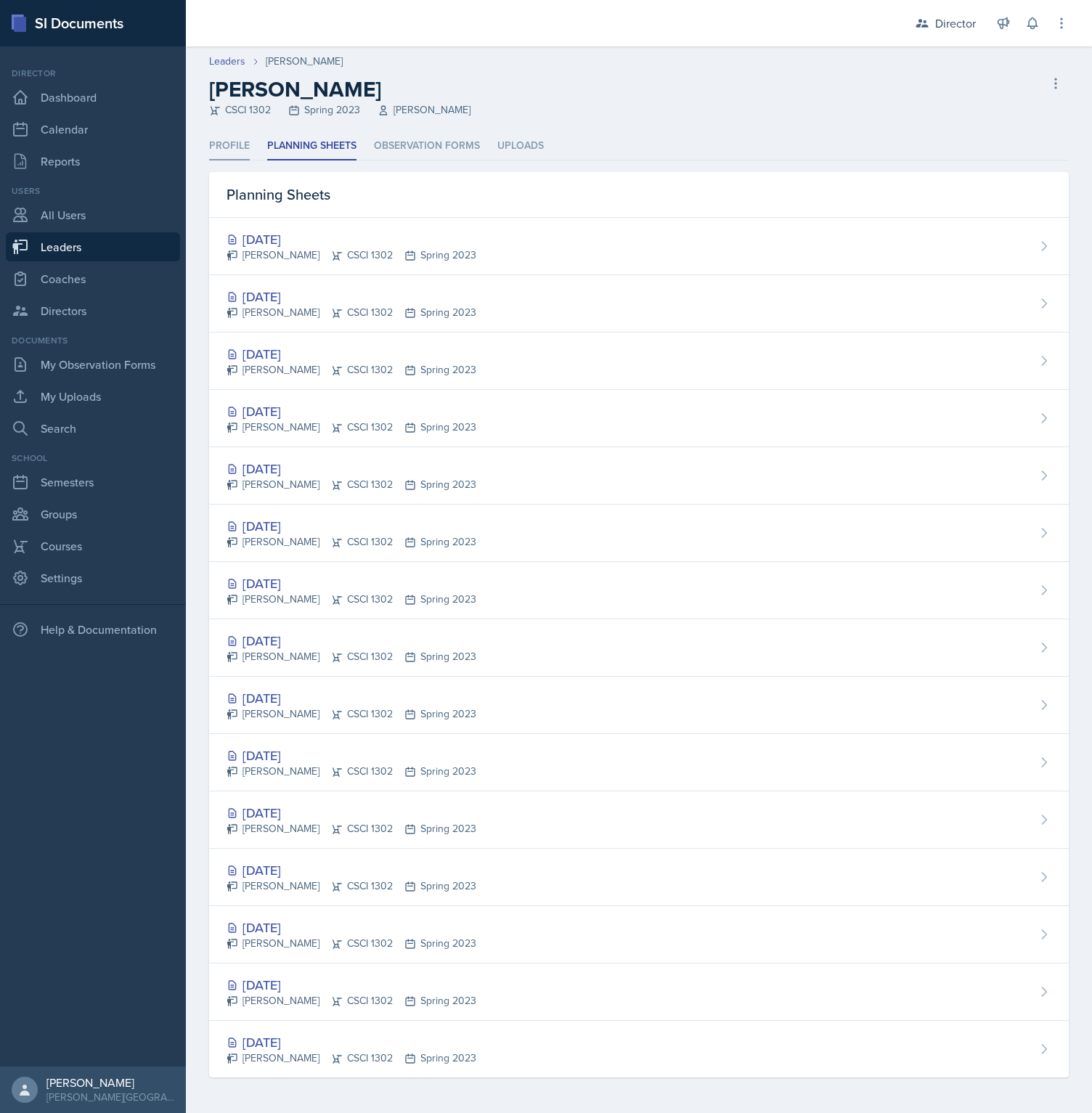
click at [246, 145] on li "Profile" at bounding box center [229, 146] width 41 height 28
